Goal: Information Seeking & Learning: Find specific fact

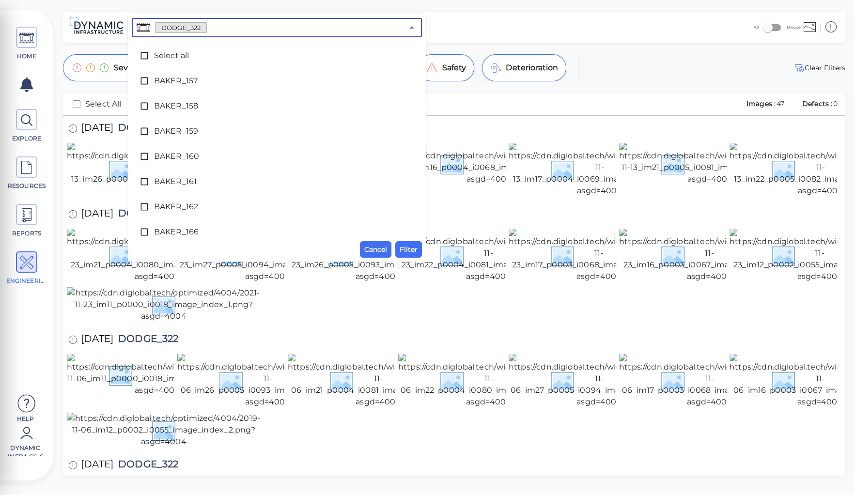
click at [210, 24] on input "text" at bounding box center [305, 28] width 196 height 14
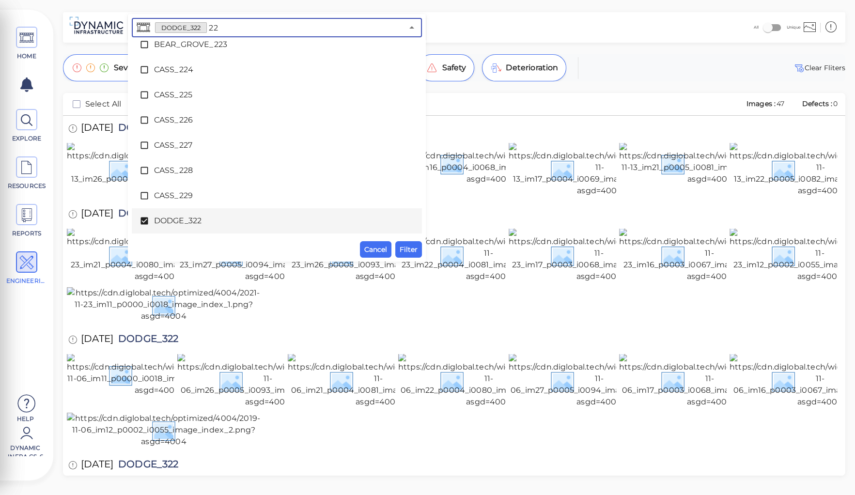
scroll to position [62, 0]
type input "224"
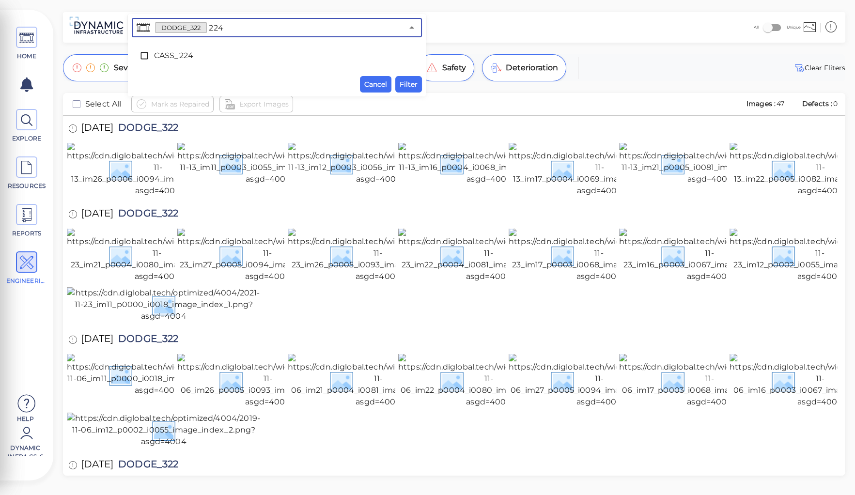
scroll to position [0, 0]
click at [180, 59] on span "CASS_224" at bounding box center [277, 56] width 246 height 12
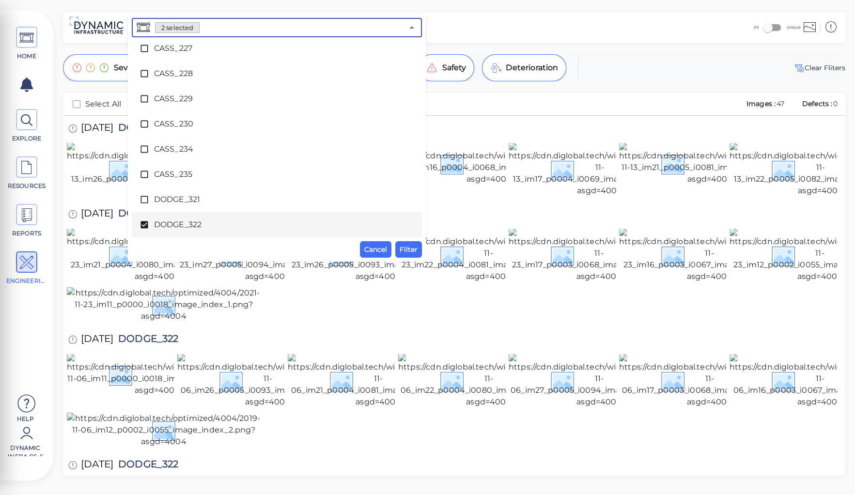
click at [144, 224] on icon at bounding box center [144, 224] width 7 height 7
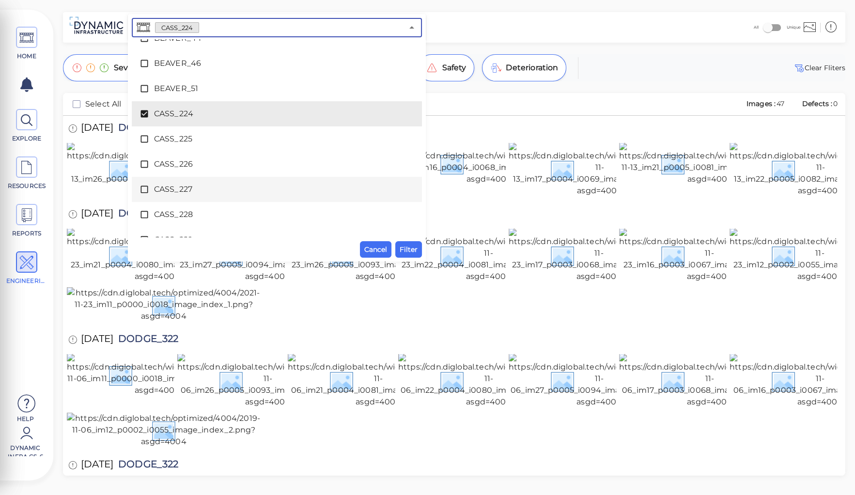
scroll to position [1390, 0]
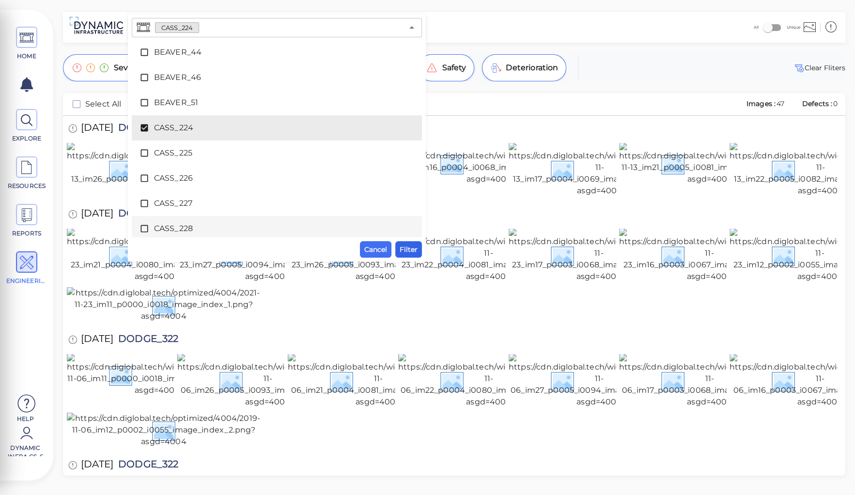
click at [409, 248] on span "Filter" at bounding box center [409, 250] width 18 height 12
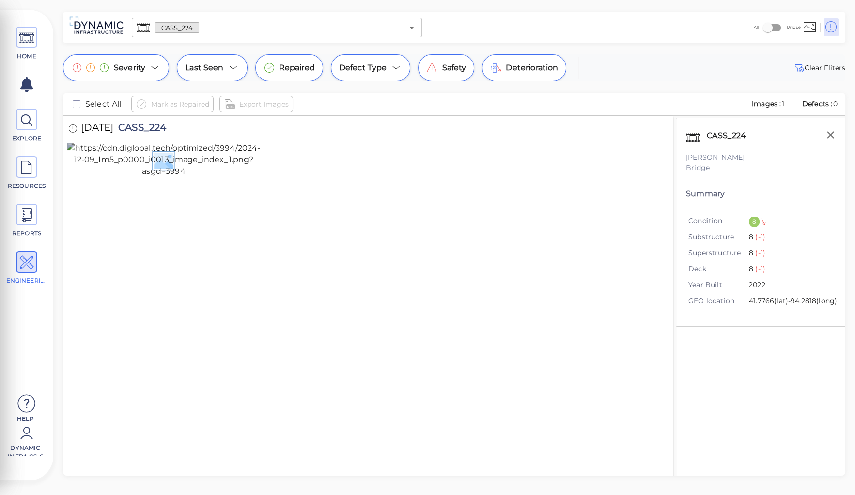
click at [206, 177] on img at bounding box center [164, 159] width 194 height 35
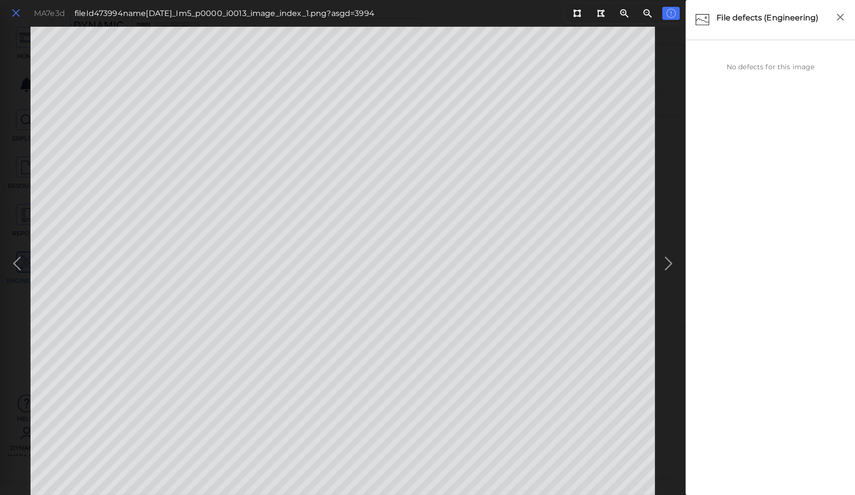
click at [16, 9] on icon at bounding box center [16, 13] width 11 height 13
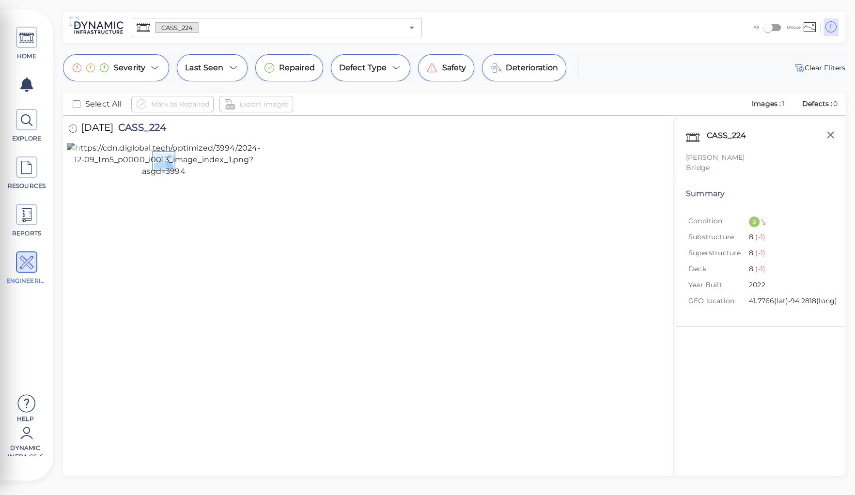
click at [154, 177] on img at bounding box center [164, 159] width 194 height 35
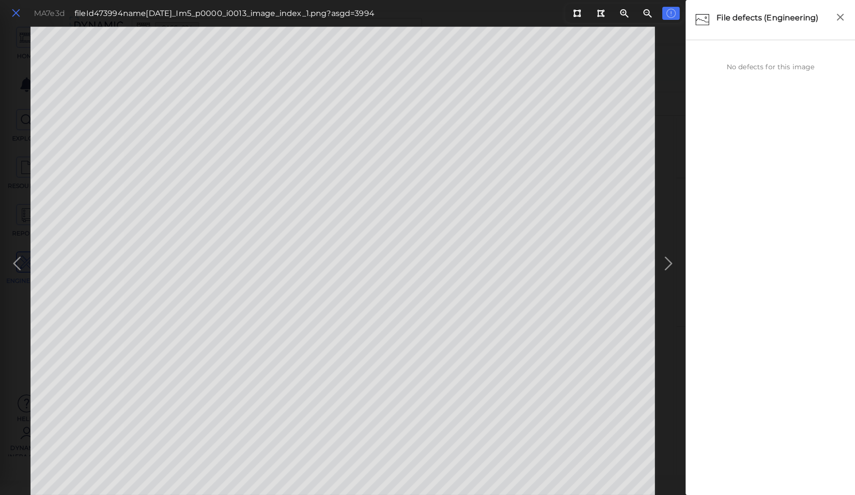
click at [15, 16] on icon at bounding box center [16, 13] width 11 height 13
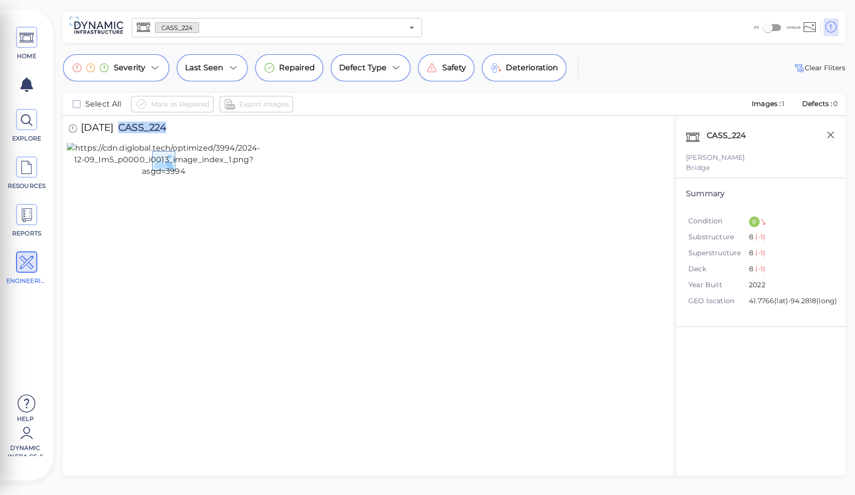
drag, startPoint x: 133, startPoint y: 128, endPoint x: 231, endPoint y: 131, distance: 98.4
click at [231, 131] on div "12/9/2024 CASS_224" at bounding box center [368, 129] width 603 height 27
copy span "CASS_224"
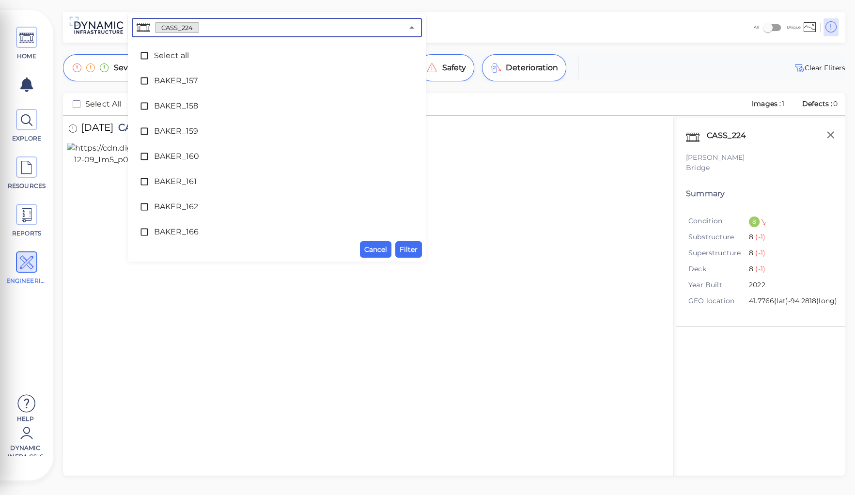
click at [200, 25] on input "text" at bounding box center [301, 28] width 204 height 14
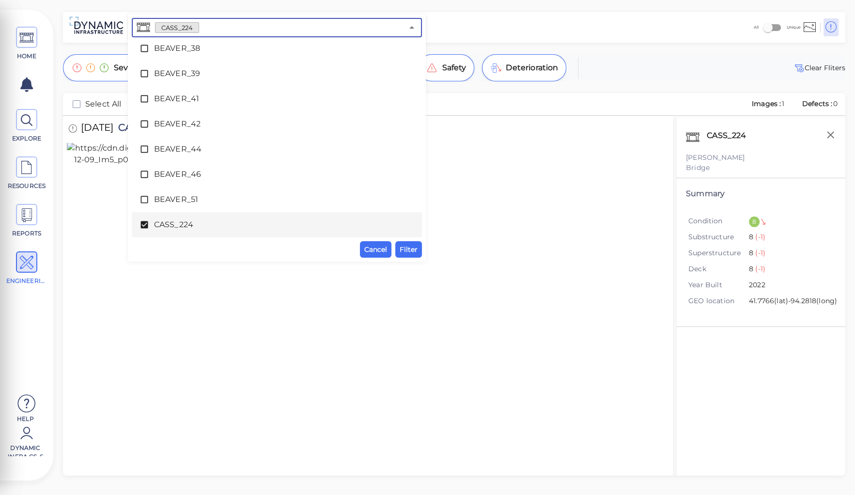
click at [172, 224] on span "CASS_224" at bounding box center [277, 225] width 246 height 12
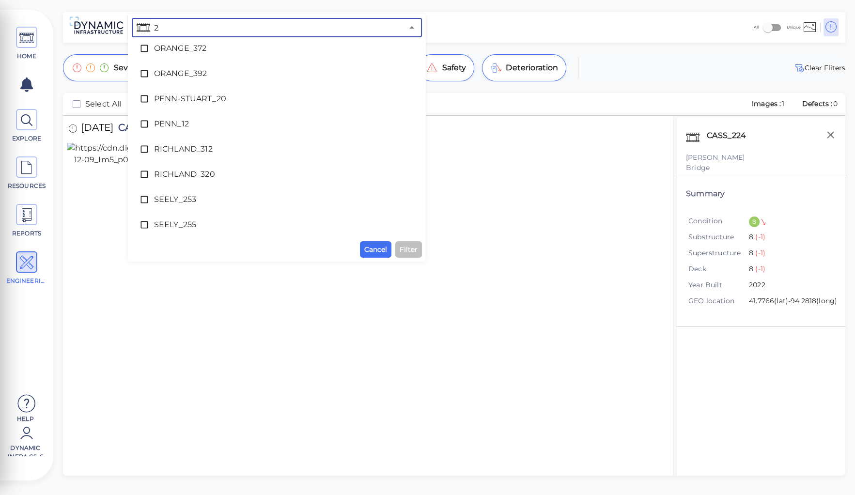
scroll to position [0, 0]
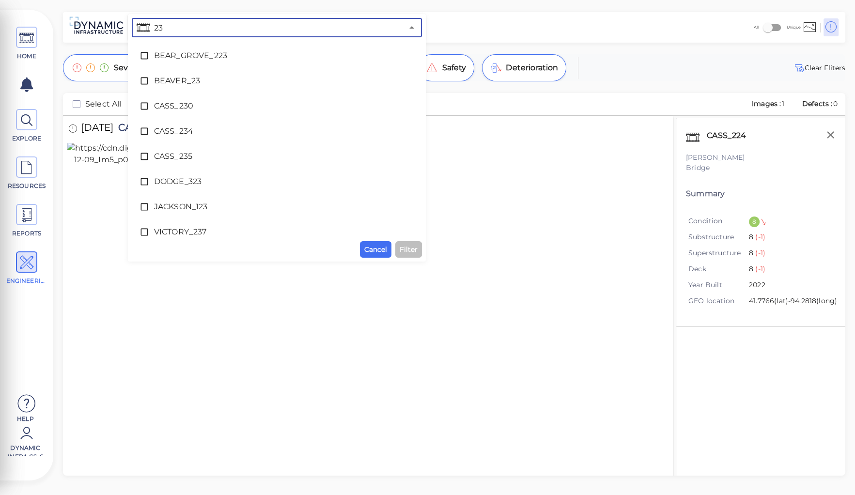
type input "234"
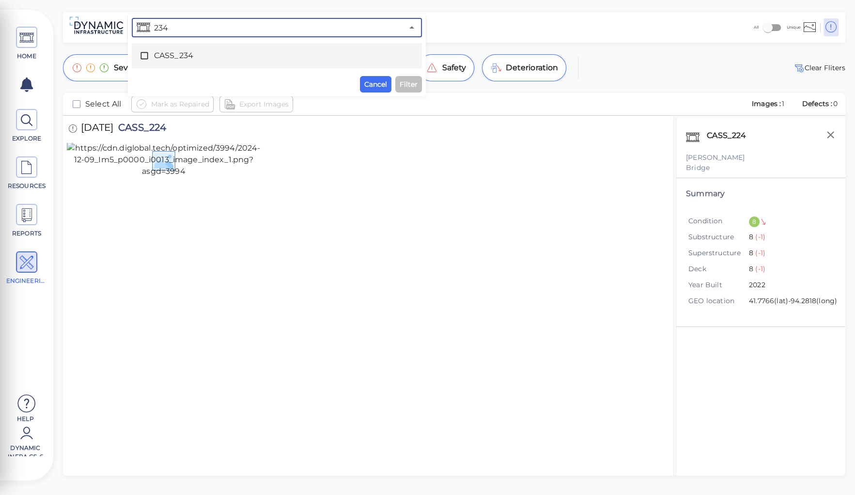
click at [183, 54] on span "CASS_234" at bounding box center [277, 56] width 246 height 12
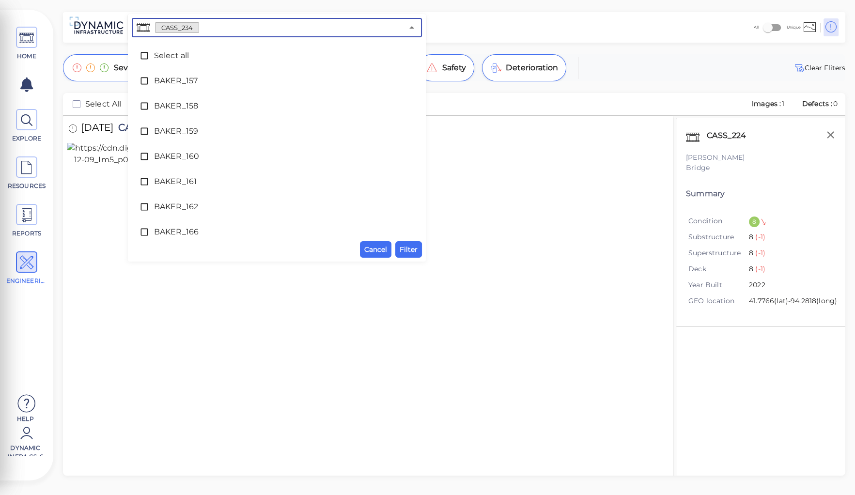
scroll to position [1469, 0]
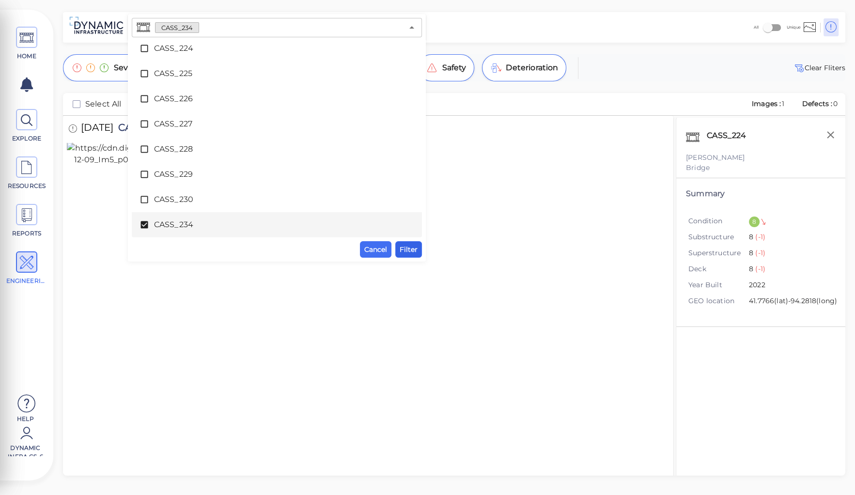
click at [411, 251] on span "Filter" at bounding box center [409, 250] width 18 height 12
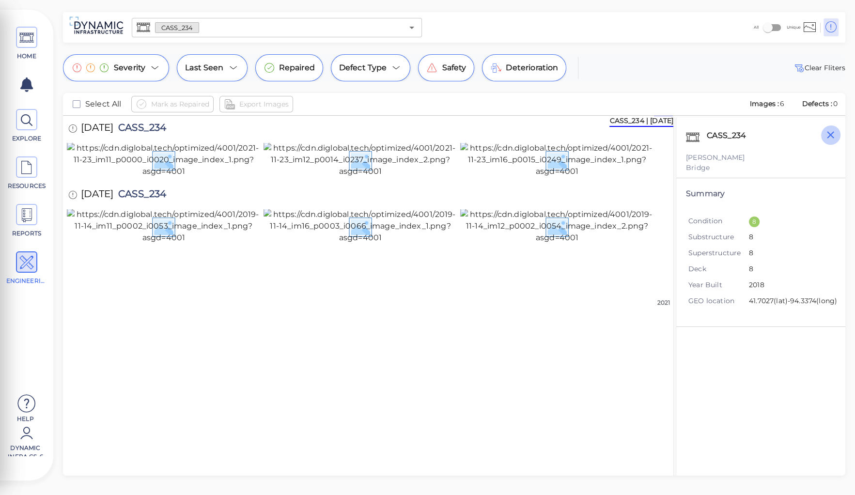
click at [833, 134] on icon "button" at bounding box center [831, 135] width 12 height 12
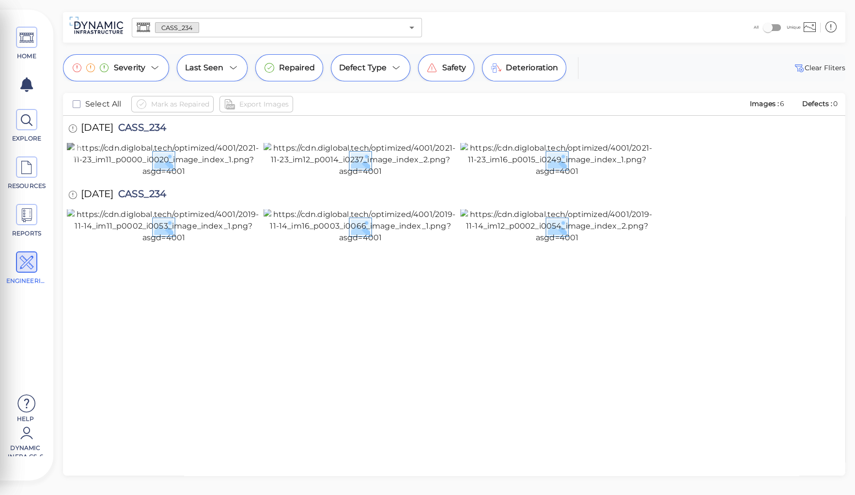
click at [182, 177] on img at bounding box center [164, 159] width 194 height 35
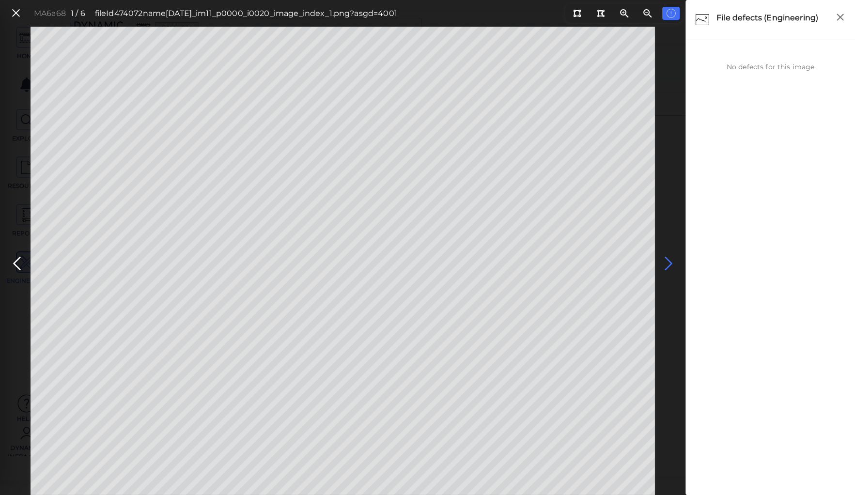
click at [667, 263] on icon at bounding box center [669, 263] width 16 height 19
click at [668, 262] on icon at bounding box center [669, 263] width 16 height 19
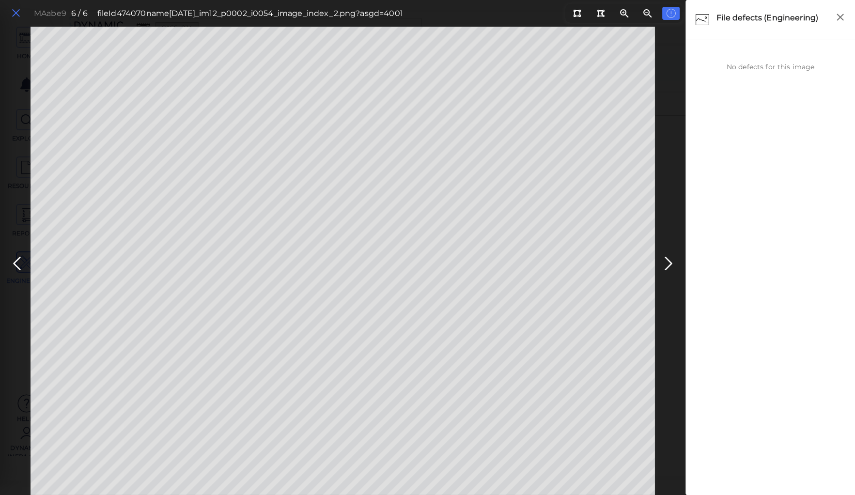
click at [17, 11] on icon at bounding box center [16, 13] width 11 height 13
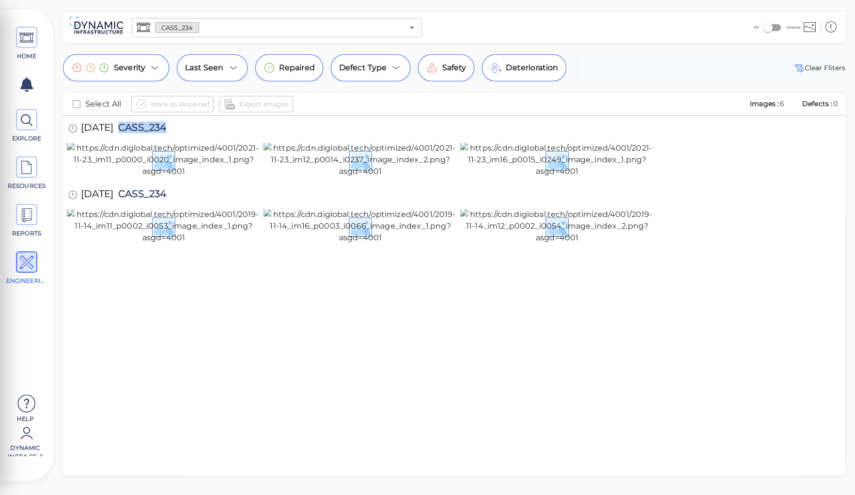
drag, startPoint x: 133, startPoint y: 126, endPoint x: 188, endPoint y: 125, distance: 54.8
click at [187, 125] on div "11/23/2021 CASS_234" at bounding box center [127, 129] width 120 height 27
copy span "CASS_234"
